Goal: Task Accomplishment & Management: Use online tool/utility

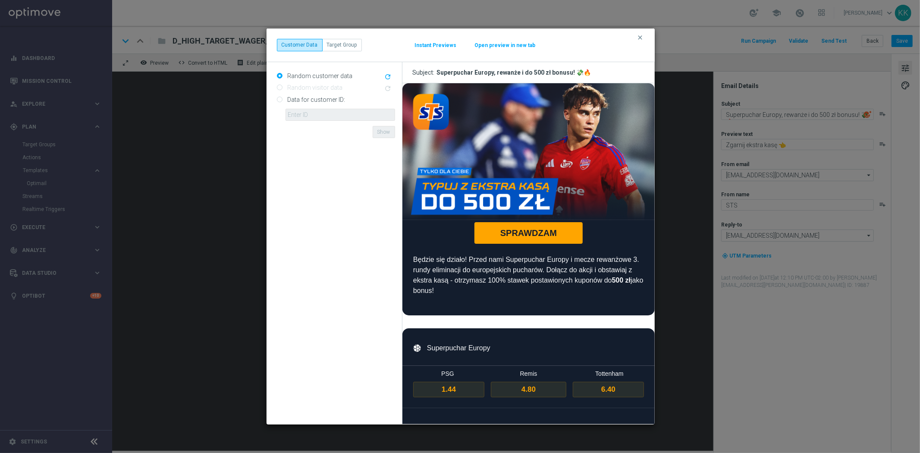
drag, startPoint x: 637, startPoint y: 39, endPoint x: 584, endPoint y: 55, distance: 55.4
click at [637, 39] on icon "clear" at bounding box center [640, 37] width 7 height 7
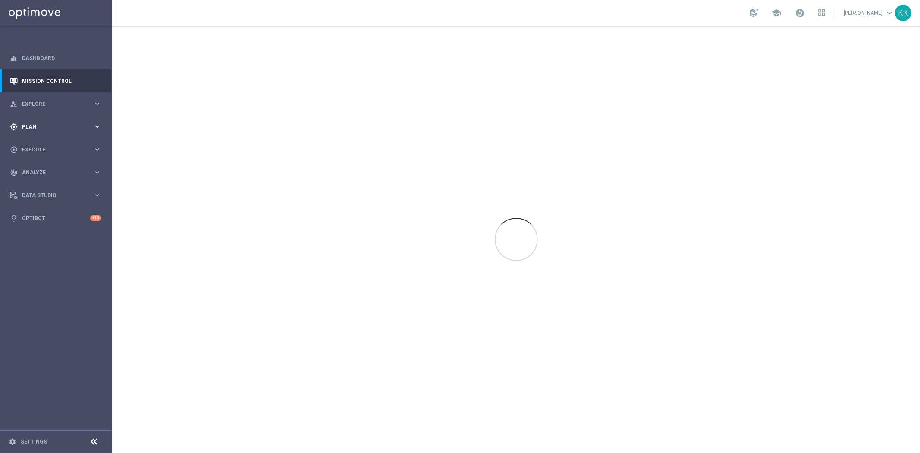
click at [42, 124] on span "Plan" at bounding box center [57, 126] width 71 height 5
click at [44, 142] on link "Target Groups" at bounding box center [55, 144] width 67 height 7
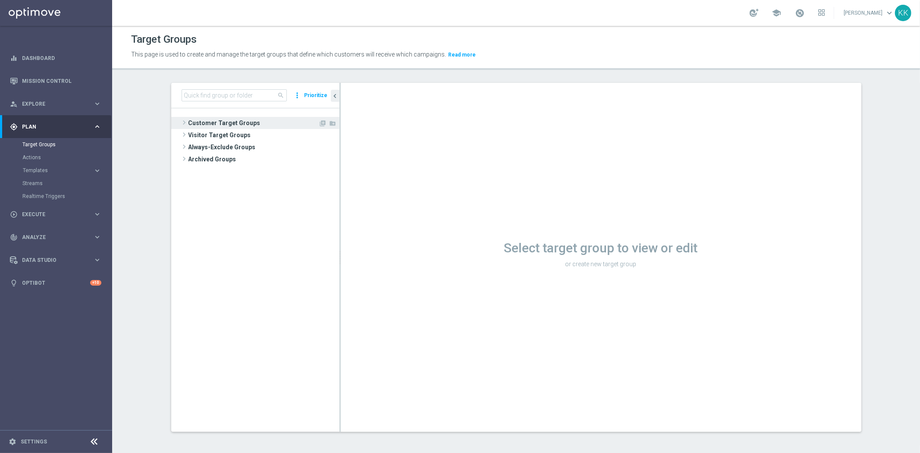
click at [217, 128] on span "Customer Target Groups" at bounding box center [254, 123] width 130 height 12
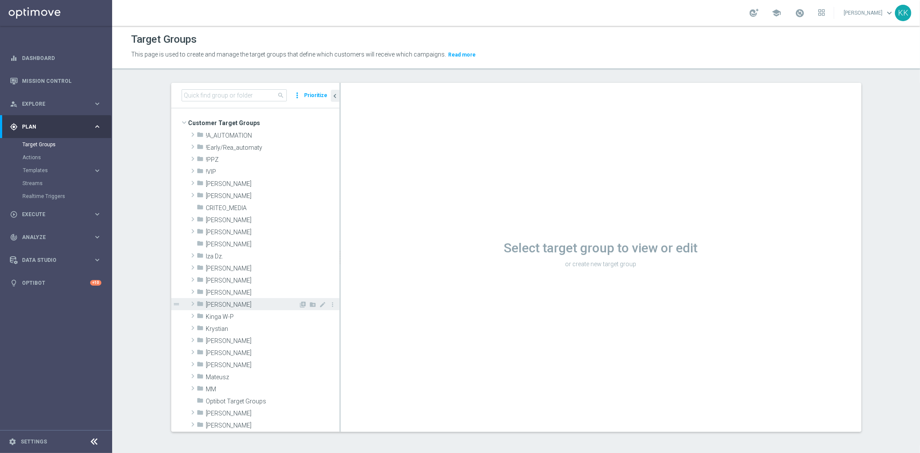
click at [249, 299] on div "folder Kasia K." at bounding box center [248, 304] width 102 height 12
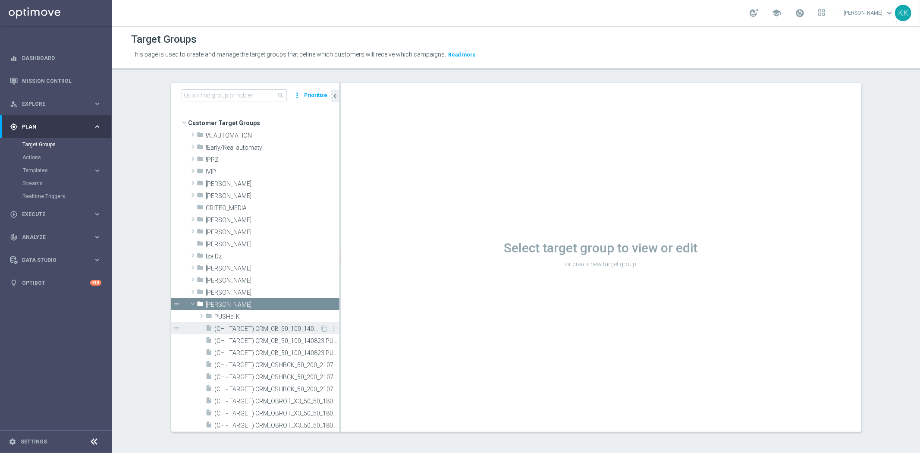
click at [247, 332] on div "insert_drive_file (CH - TARGET) CRM_CB_50_100_140823" at bounding box center [263, 328] width 114 height 12
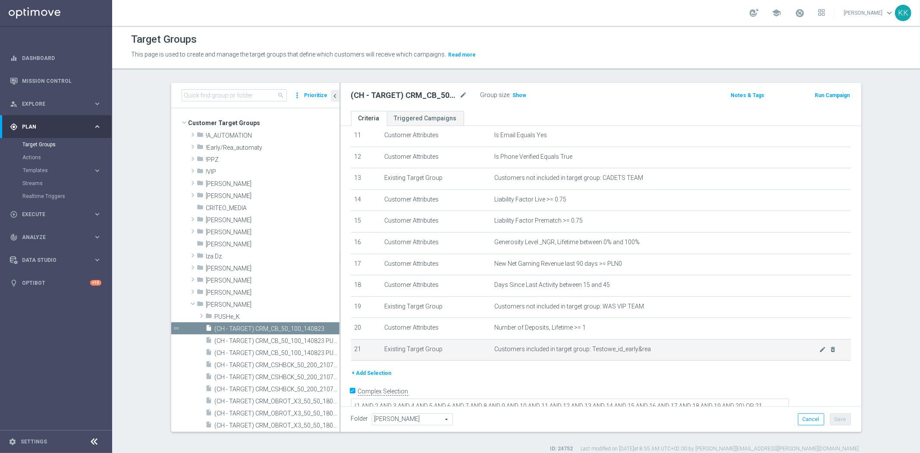
scroll to position [247, 0]
click at [369, 362] on div "# Selection Type Criteria delete_forever 1 Customer Attributes Online Equals Tr…" at bounding box center [601, 127] width 513 height 477
click at [381, 366] on button "+ Add Selection" at bounding box center [371, 370] width 41 height 9
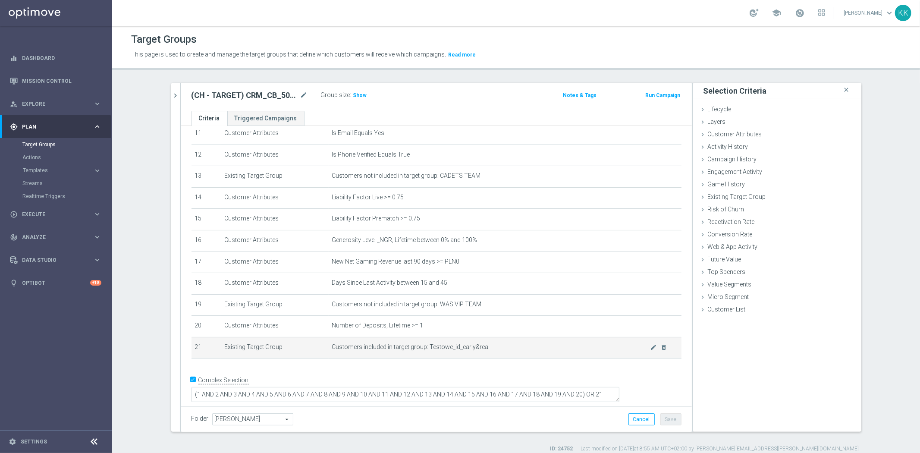
scroll to position [238, 0]
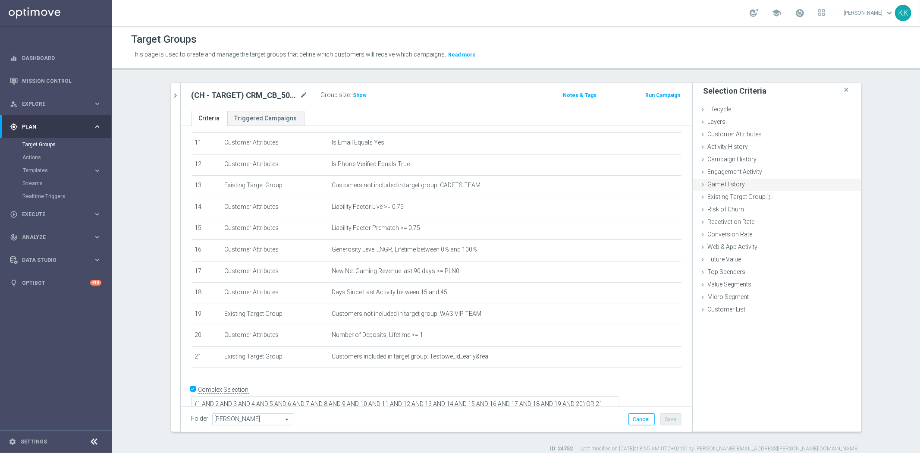
click at [755, 182] on div "Game History done" at bounding box center [777, 185] width 168 height 13
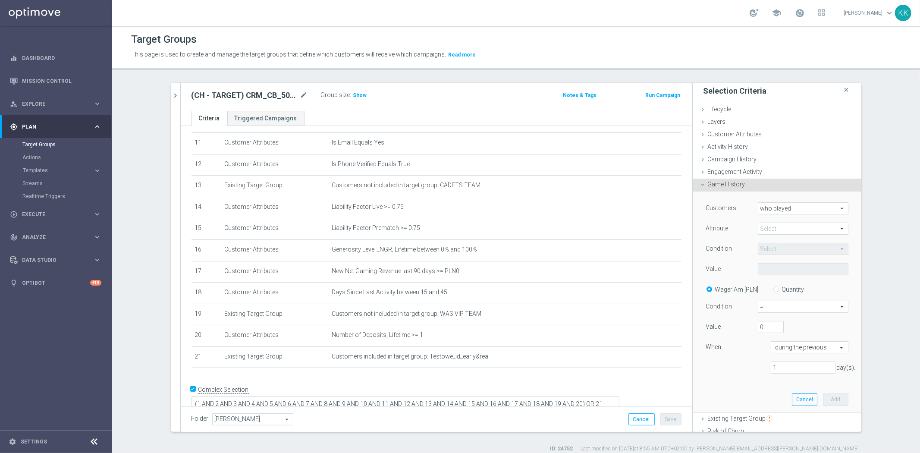
click at [777, 227] on span at bounding box center [803, 228] width 90 height 11
click at [777, 245] on label "sport" at bounding box center [803, 241] width 91 height 11
type input "sport"
click at [777, 248] on span "Equals" at bounding box center [803, 248] width 90 height 11
click at [781, 328] on span "One of" at bounding box center [803, 329] width 82 height 7
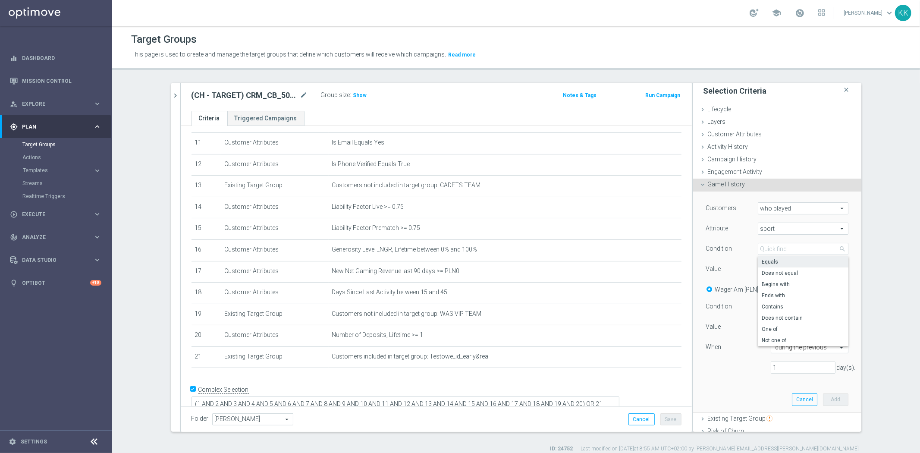
type input "One of"
click at [771, 270] on span at bounding box center [803, 269] width 90 height 11
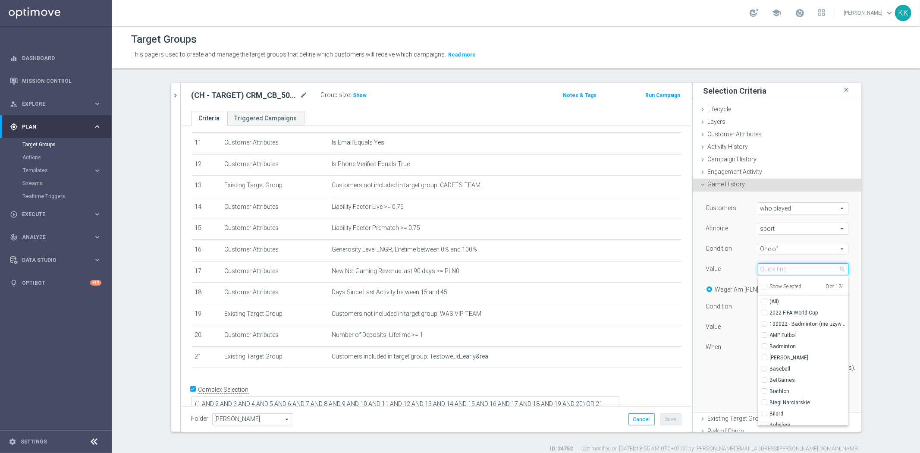
click at [773, 270] on input "search" at bounding box center [803, 269] width 91 height 12
type input "W"
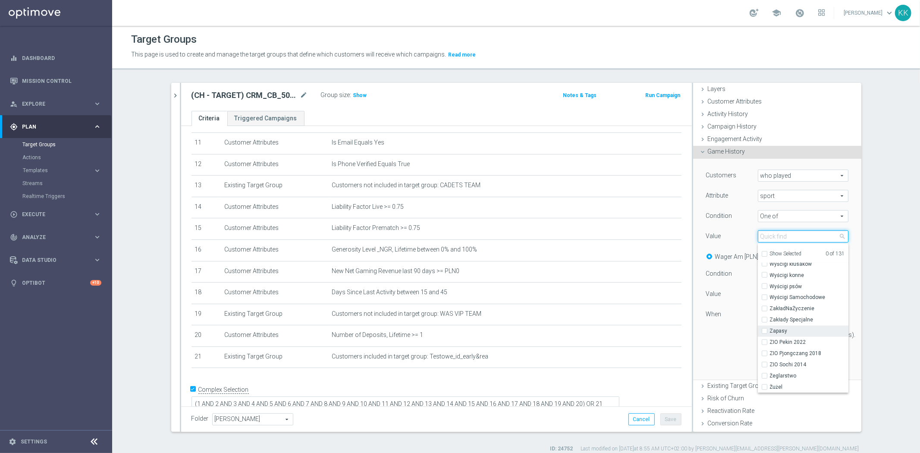
scroll to position [48, 0]
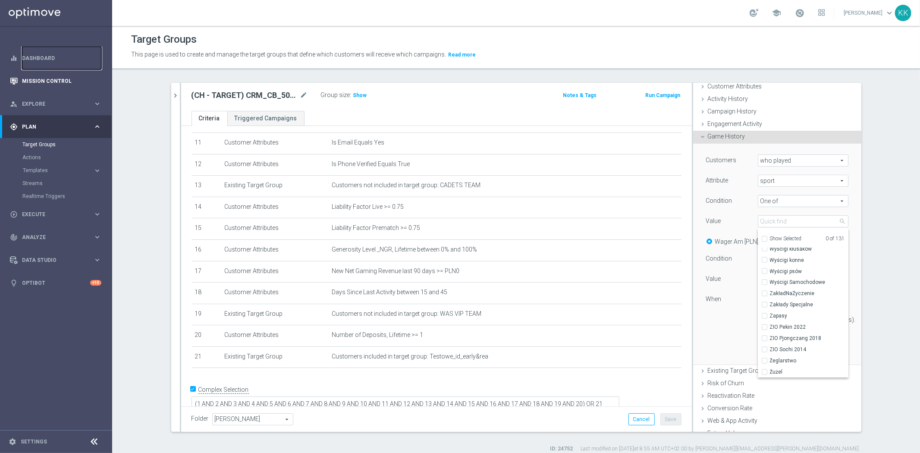
drag, startPoint x: 38, startPoint y: 56, endPoint x: 52, endPoint y: 71, distance: 20.8
click at [38, 56] on link "Dashboard" at bounding box center [61, 58] width 79 height 23
